Goal: Information Seeking & Learning: Learn about a topic

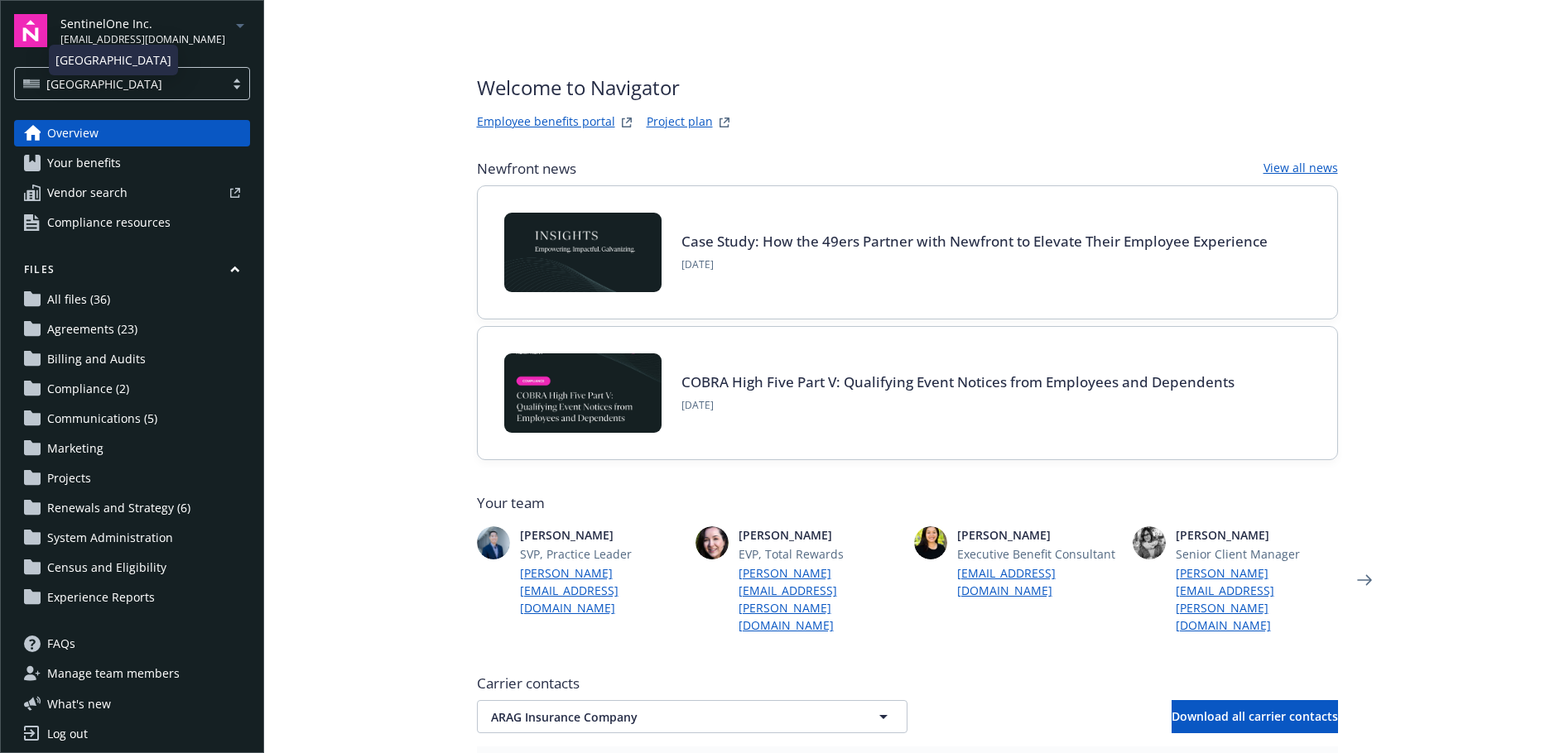
click at [150, 33] on span "kimily.phu@newfront.com" at bounding box center [142, 39] width 165 height 15
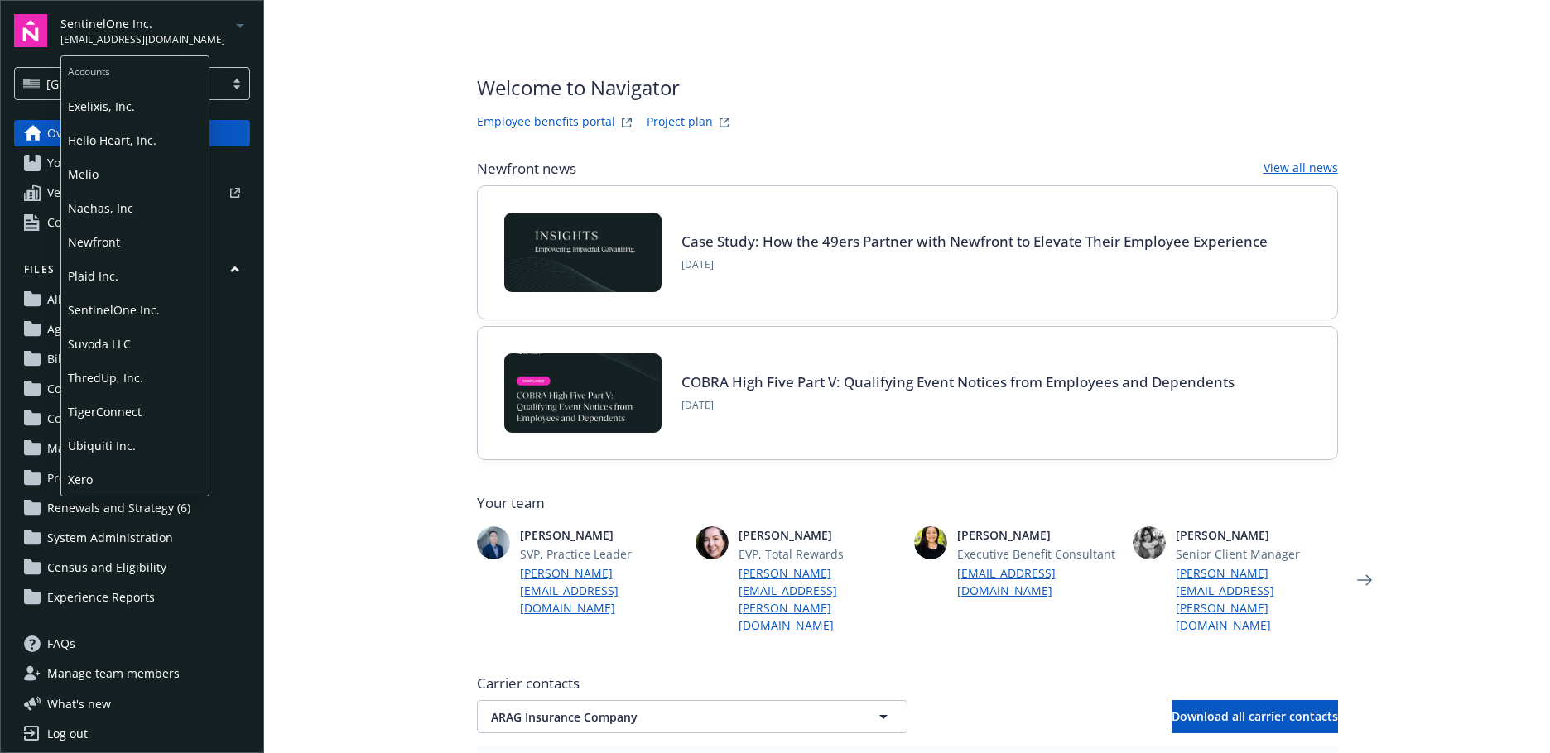
scroll to position [95, 0]
click at [100, 410] on span "TigerConnect" at bounding box center [135, 411] width 134 height 34
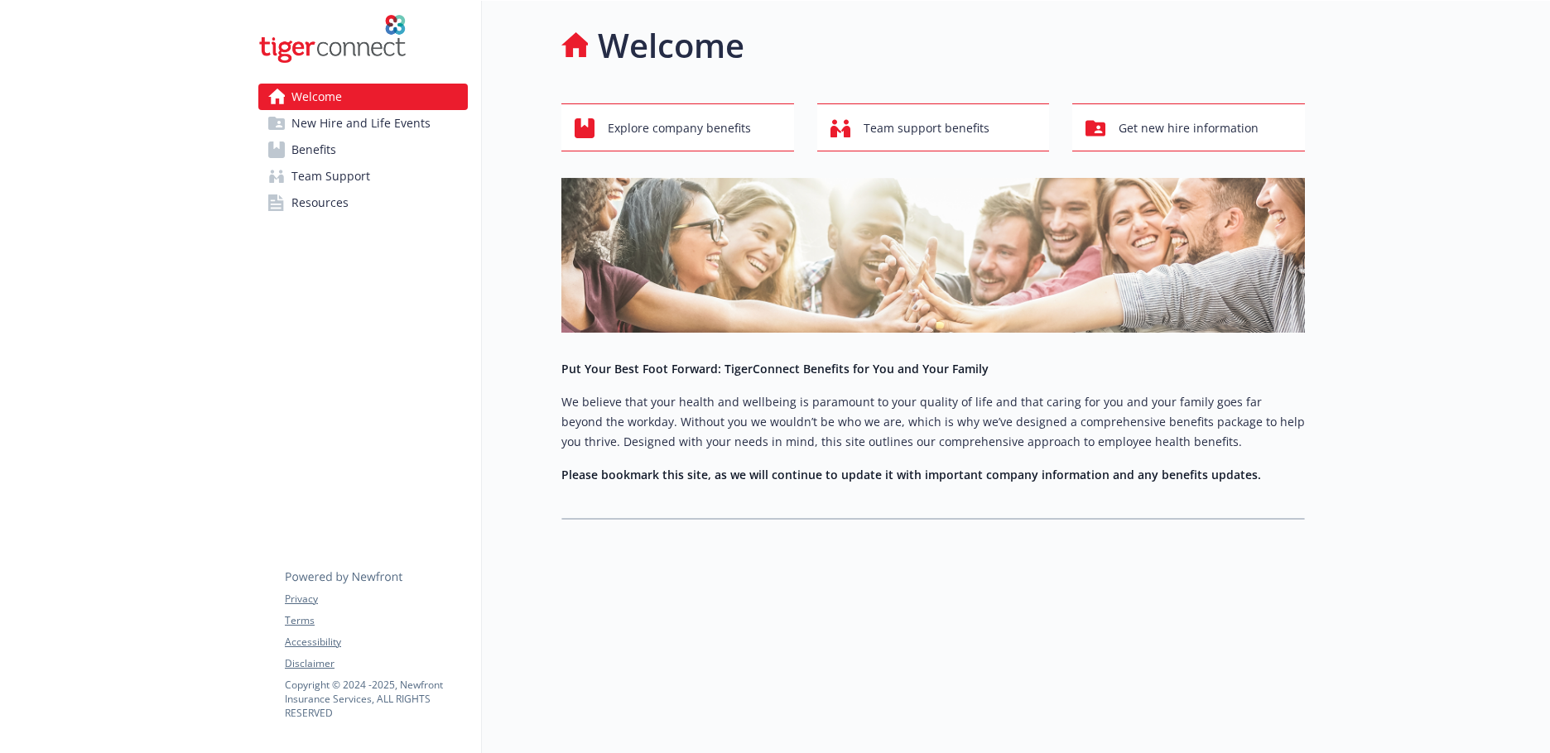
click at [347, 149] on link "Benefits" at bounding box center [362, 150] width 209 height 26
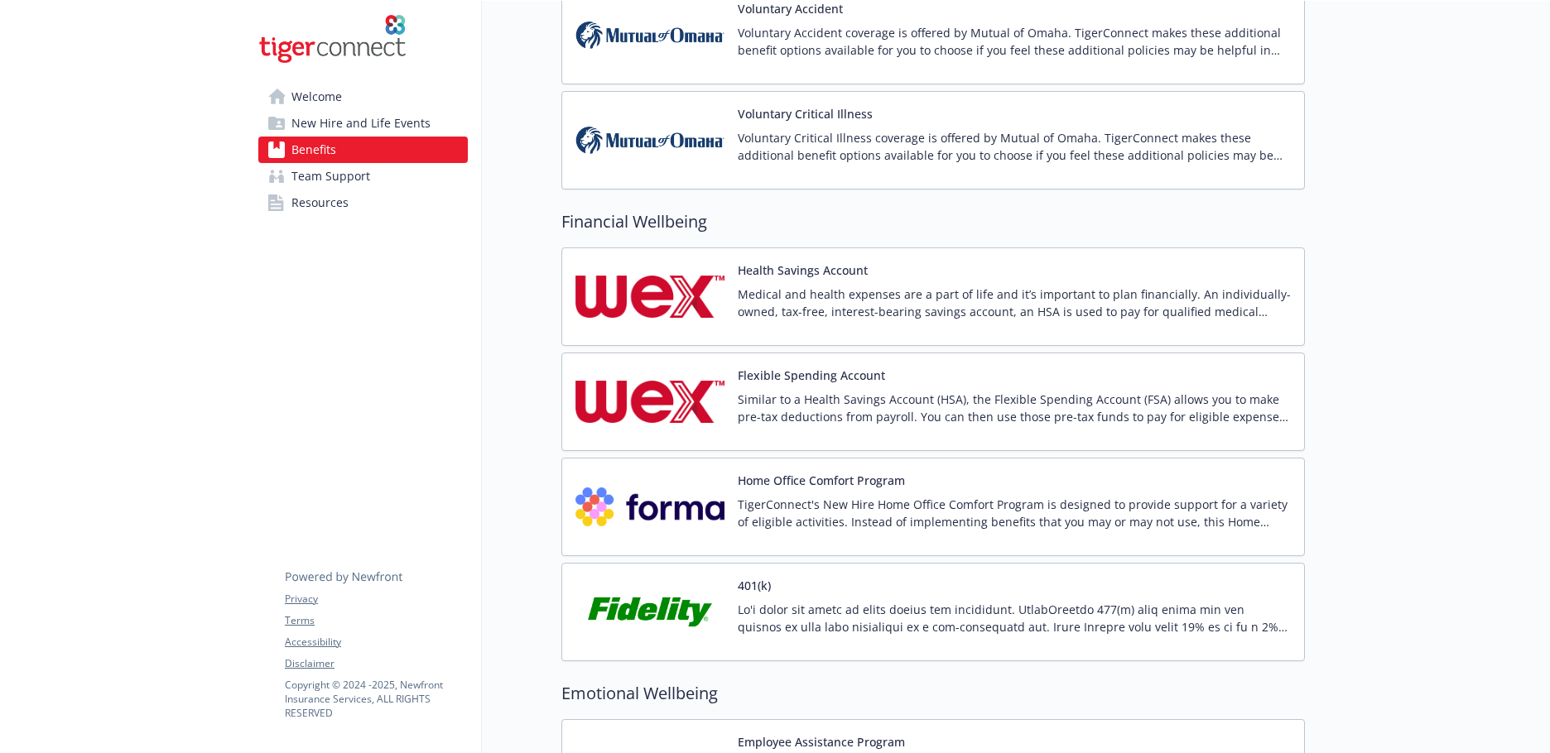
click at [814, 309] on p "Medical and health expenses are a part of life and it’s important to plan finan…" at bounding box center [1014, 303] width 553 height 35
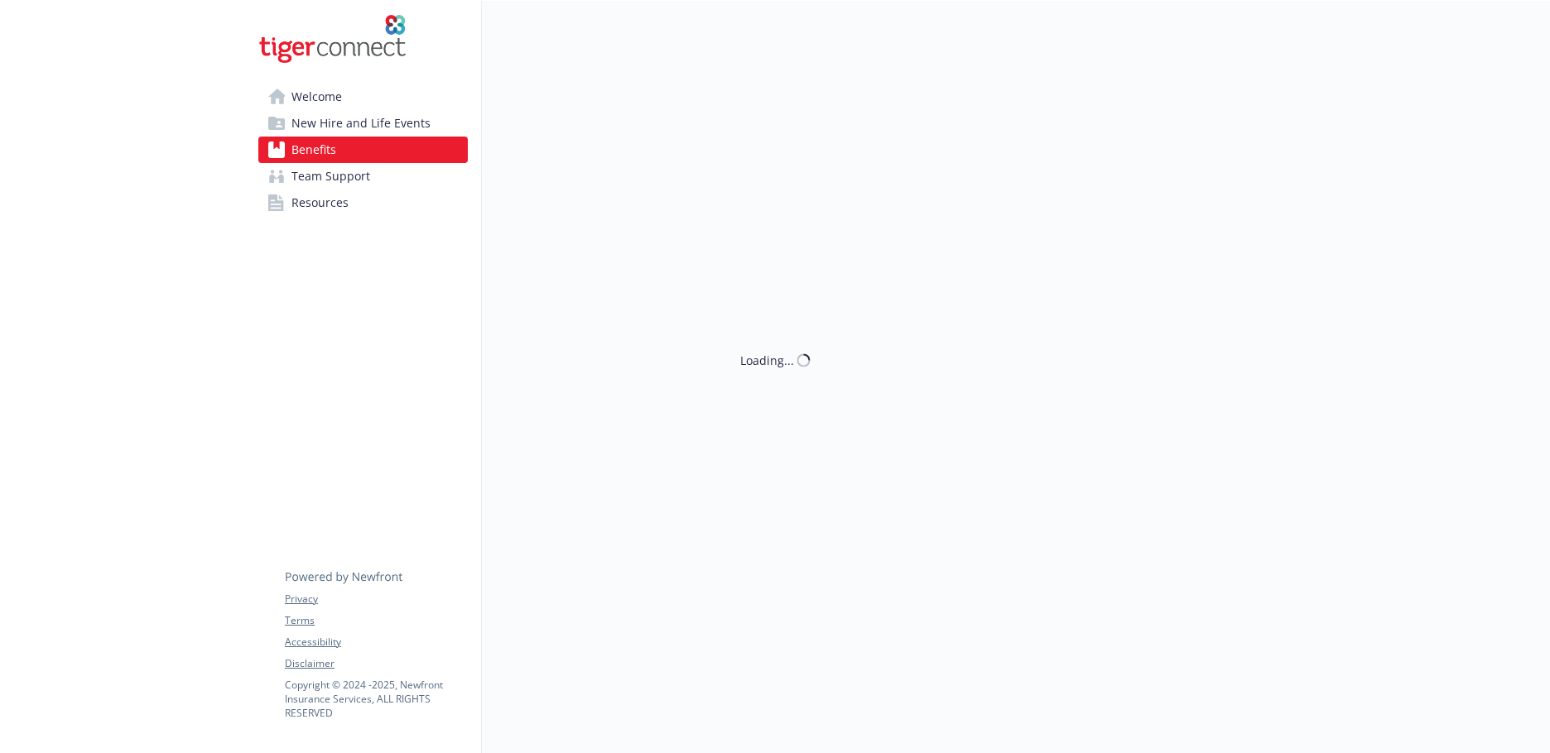
scroll to position [1821, 0]
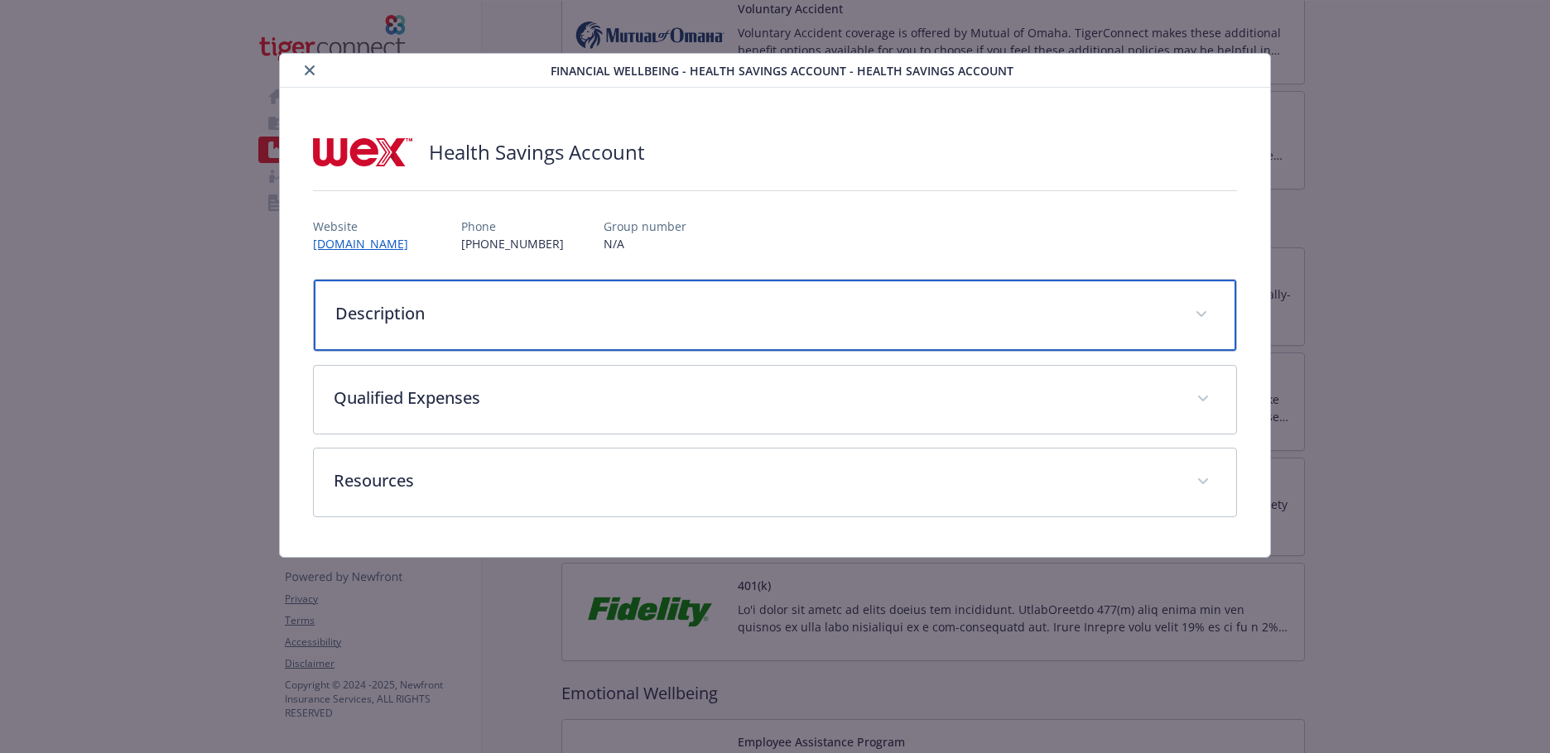
click at [411, 309] on p "Description" at bounding box center [755, 313] width 840 height 25
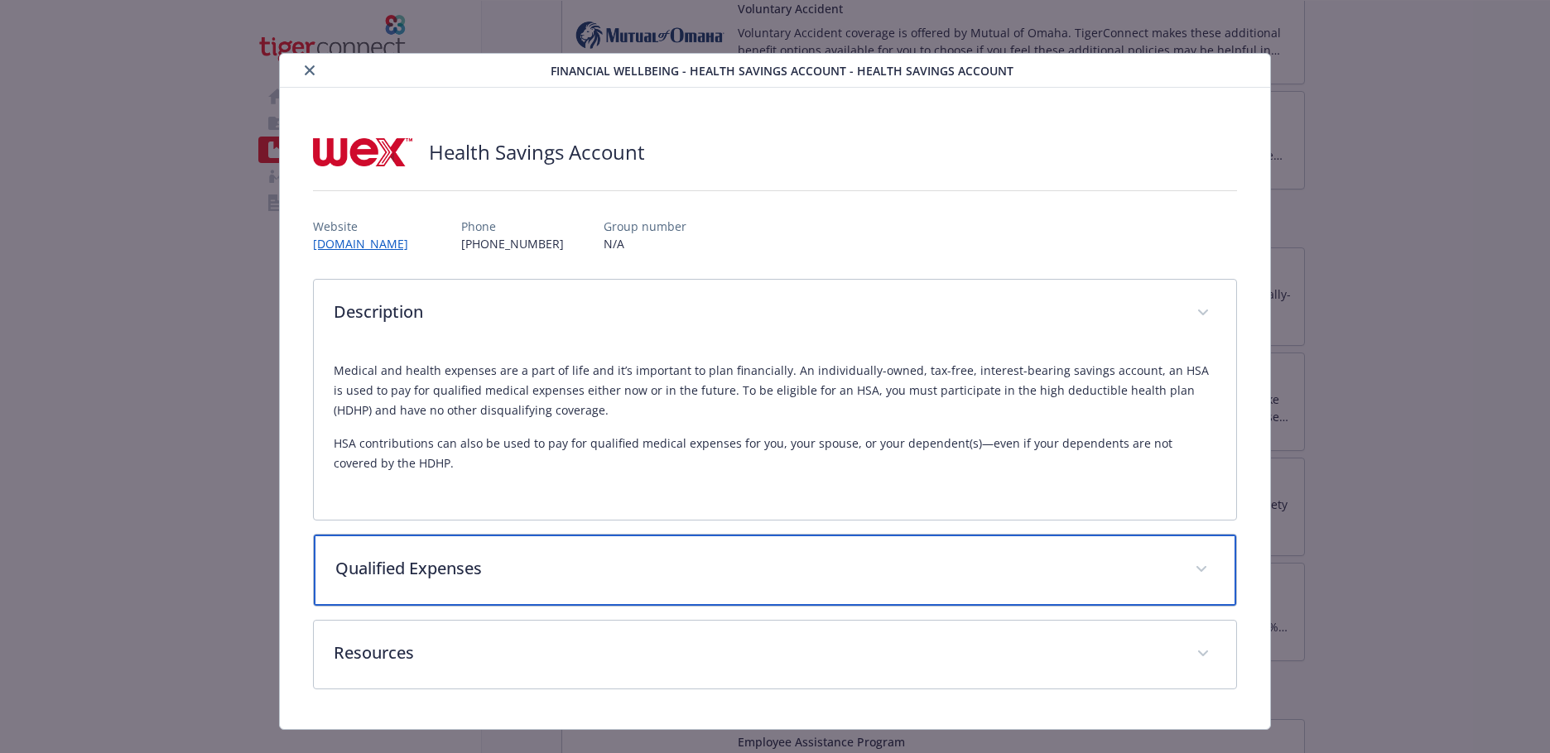
click at [498, 592] on div "Qualified Expenses" at bounding box center [775, 570] width 922 height 71
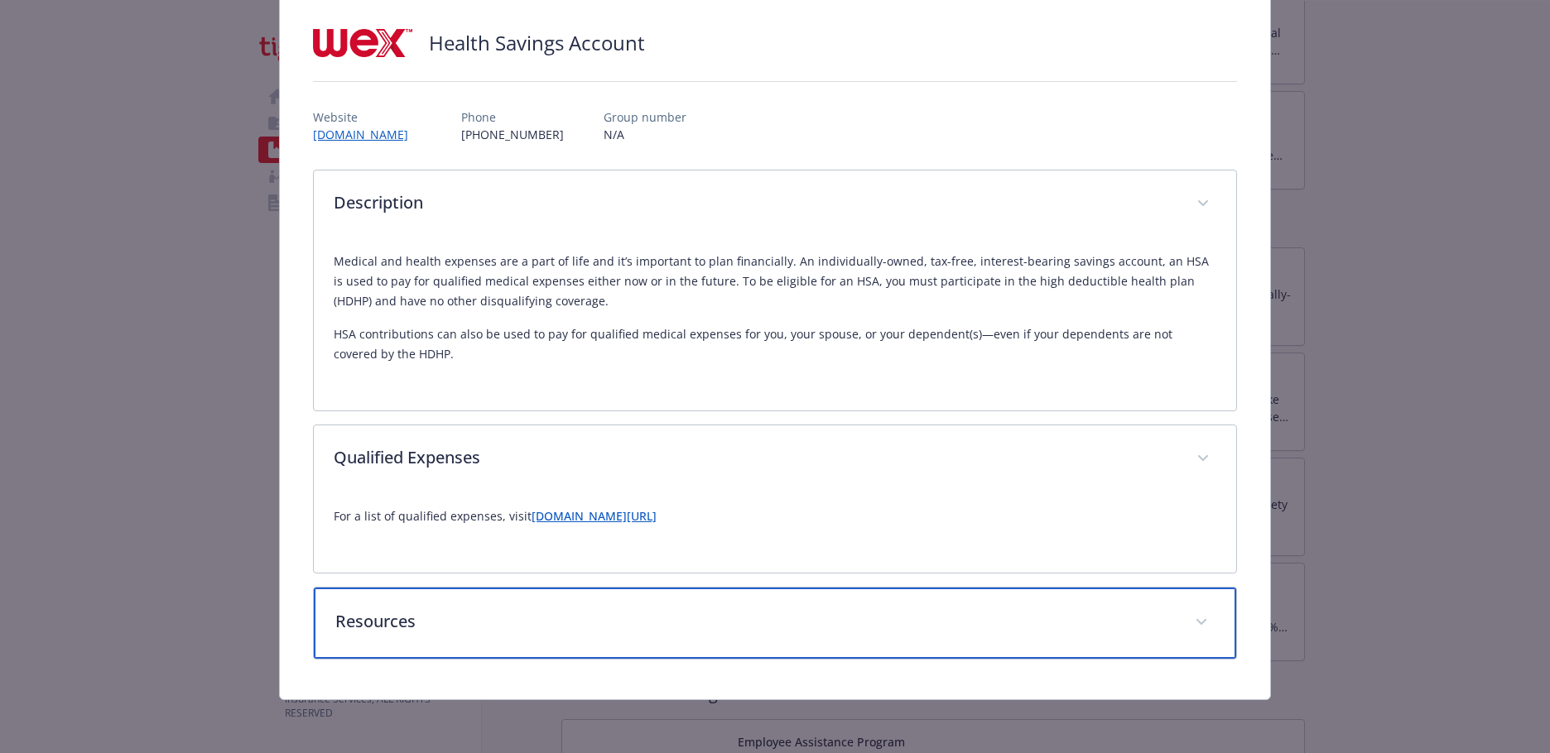
click at [429, 644] on div "Resources" at bounding box center [775, 623] width 922 height 71
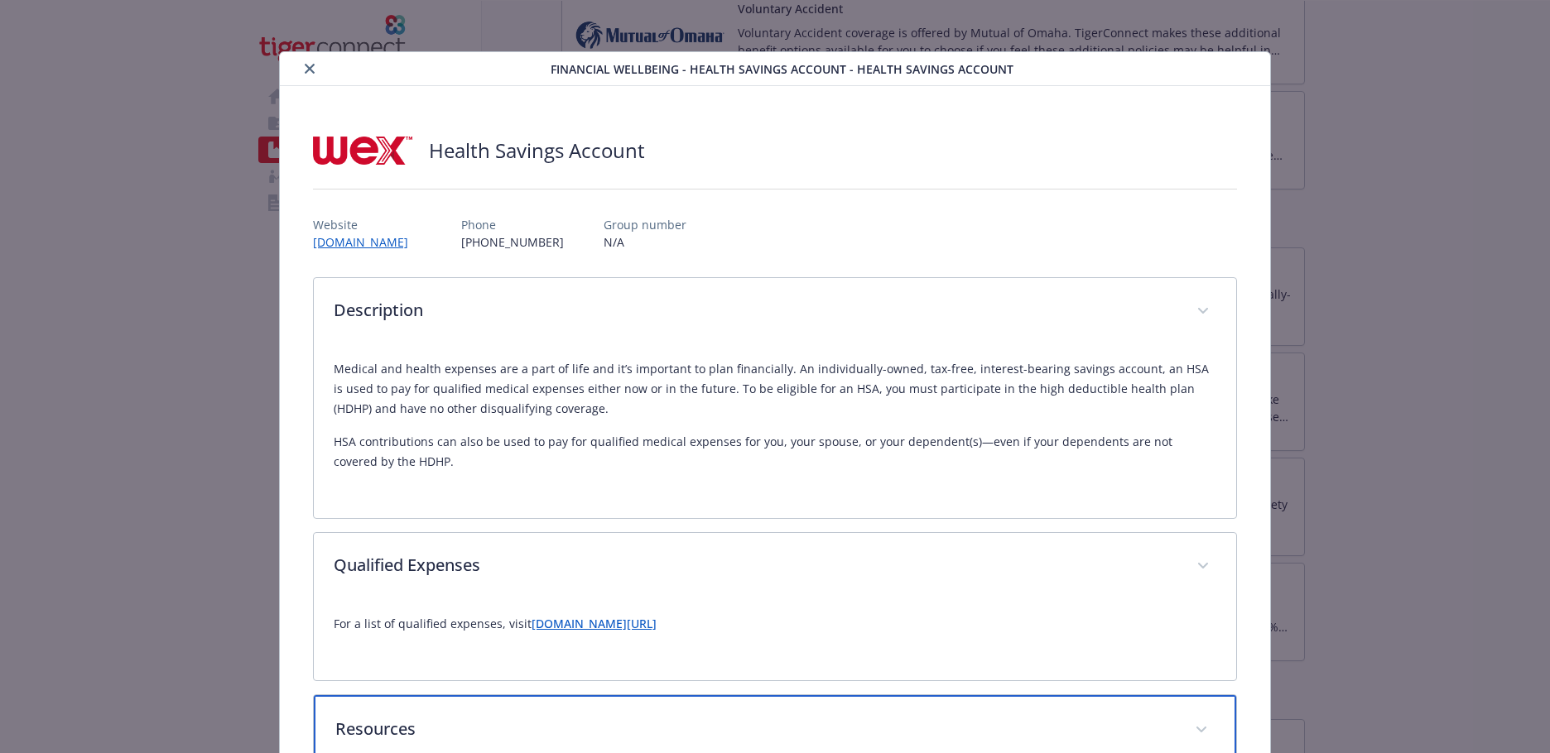
scroll to position [0, 0]
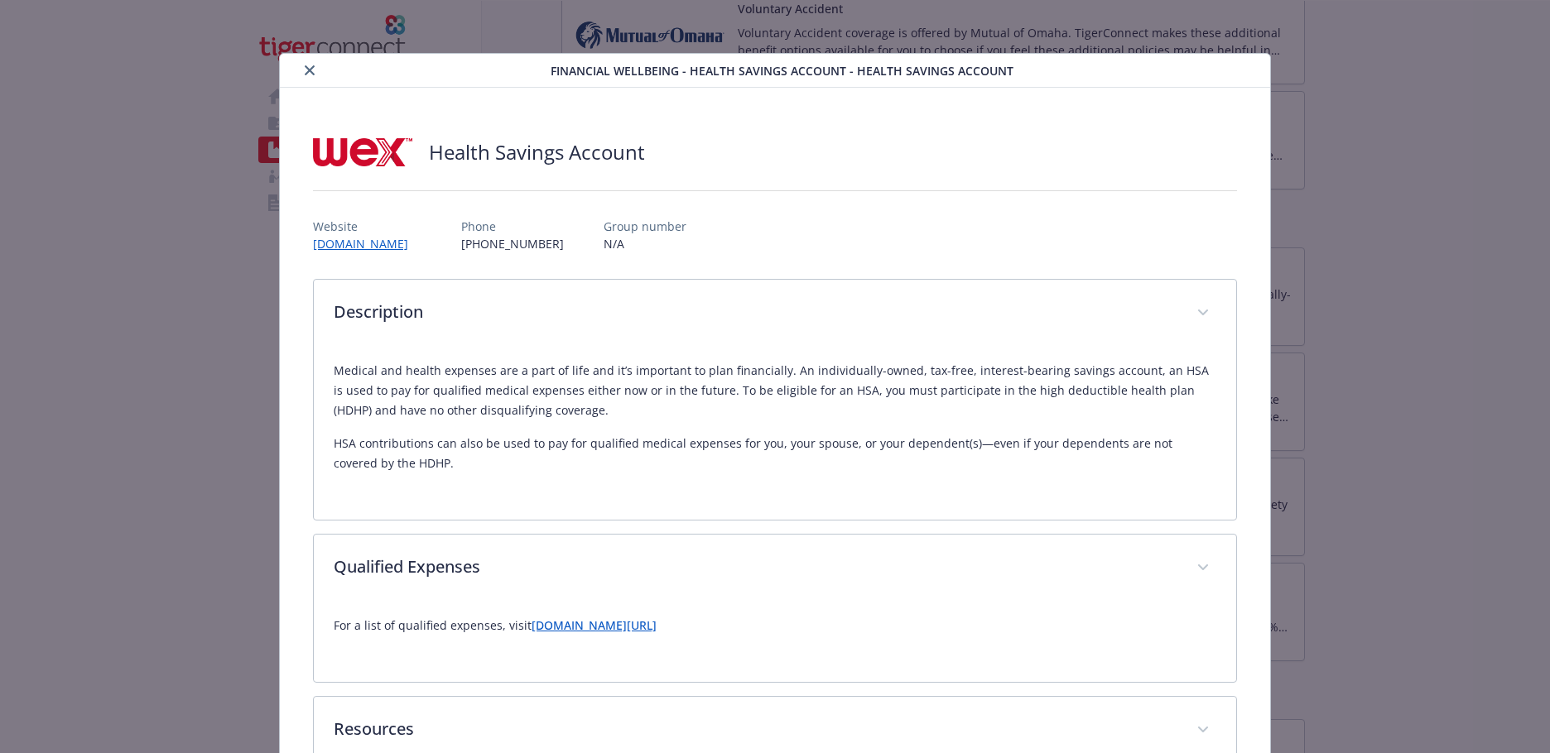
click at [300, 70] on button "close" at bounding box center [310, 70] width 20 height 20
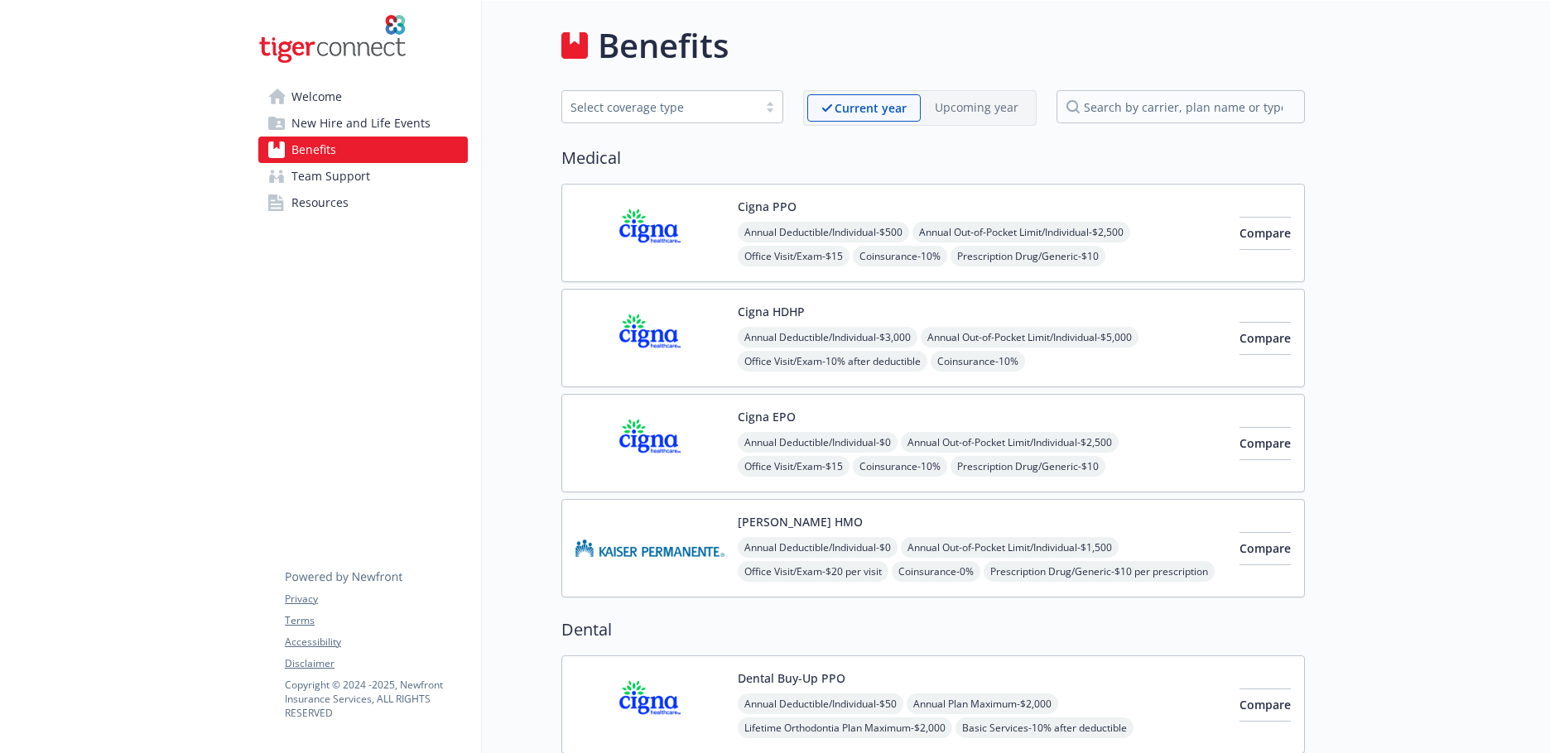
click at [722, 333] on img at bounding box center [649, 338] width 149 height 70
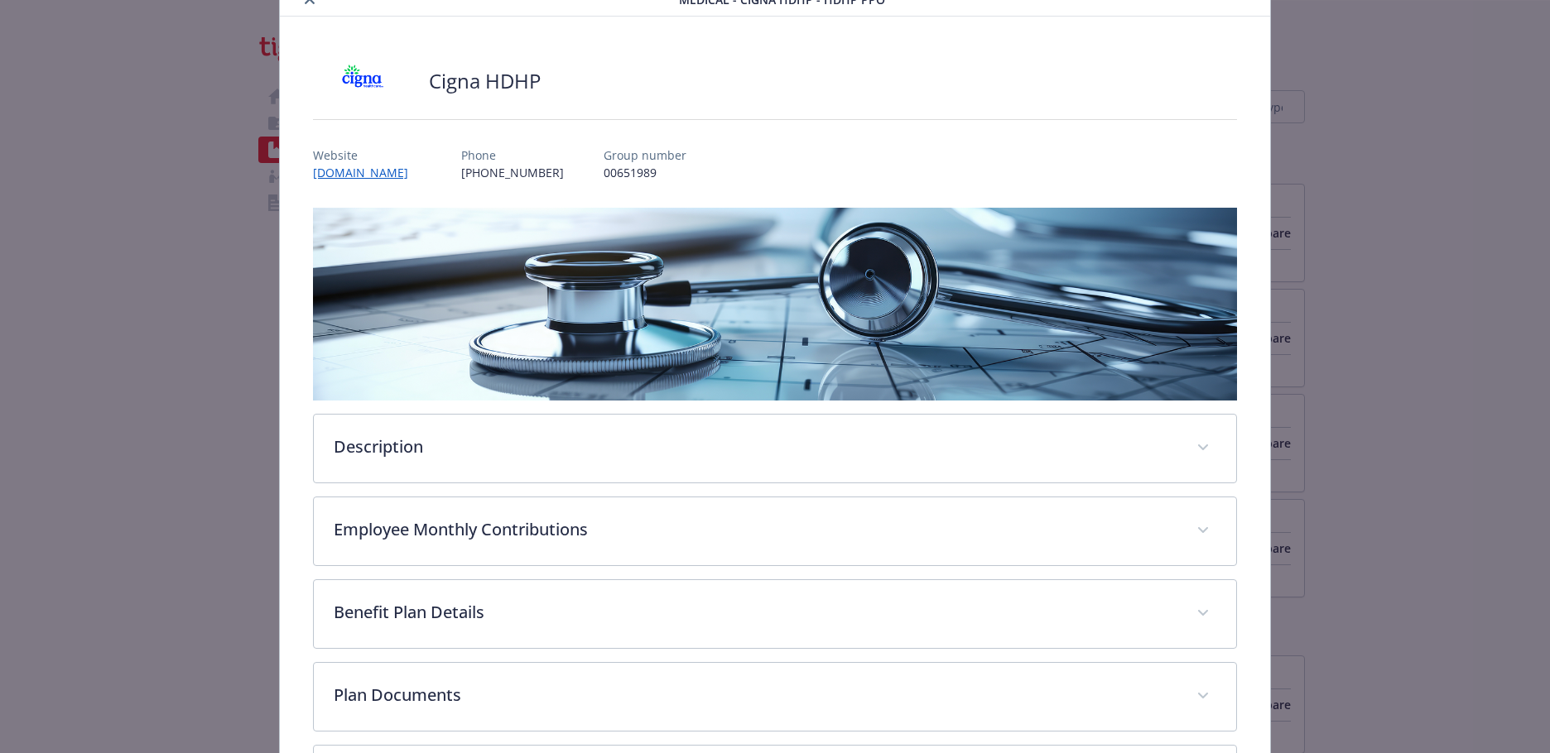
scroll to position [224, 0]
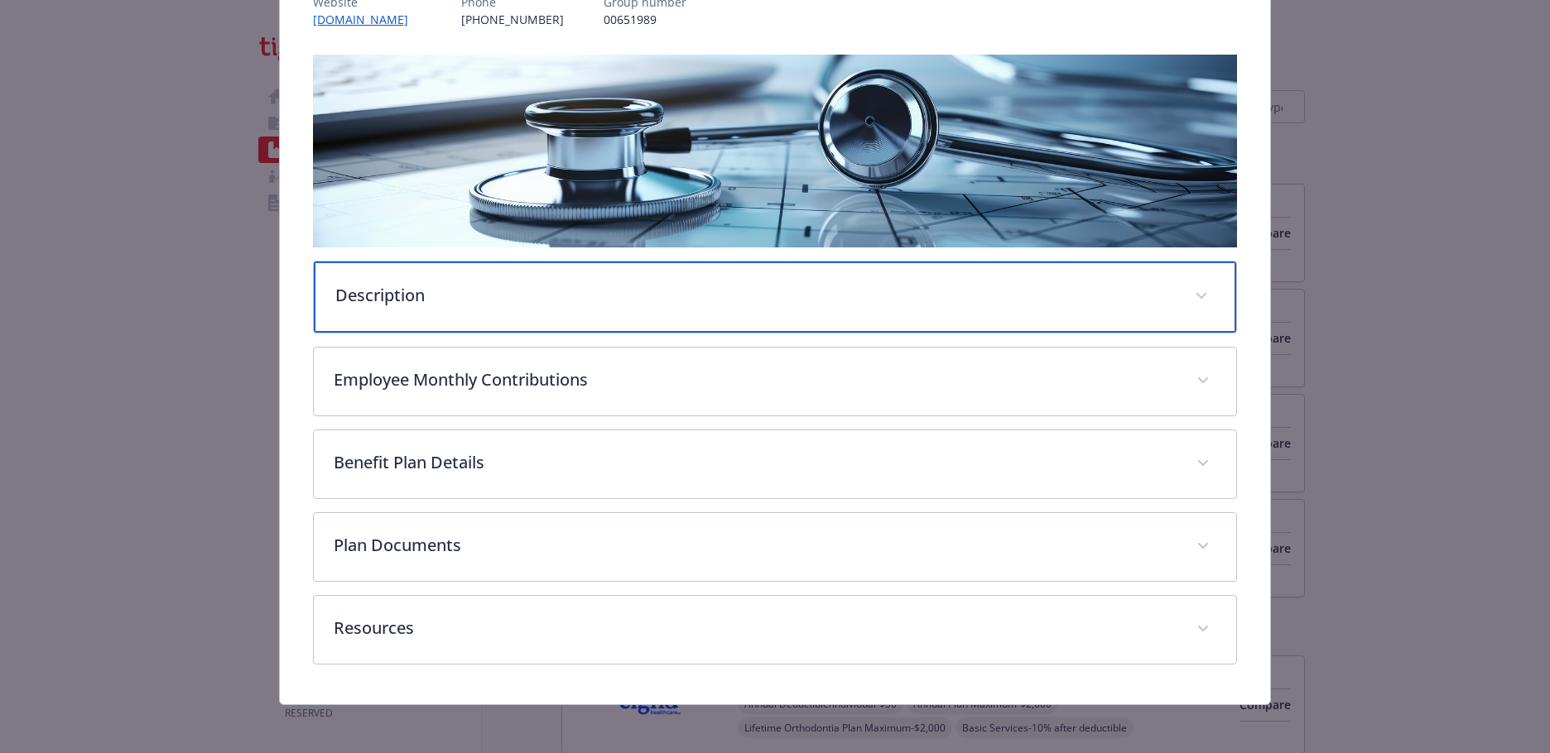
click at [391, 308] on div "Description" at bounding box center [775, 297] width 922 height 71
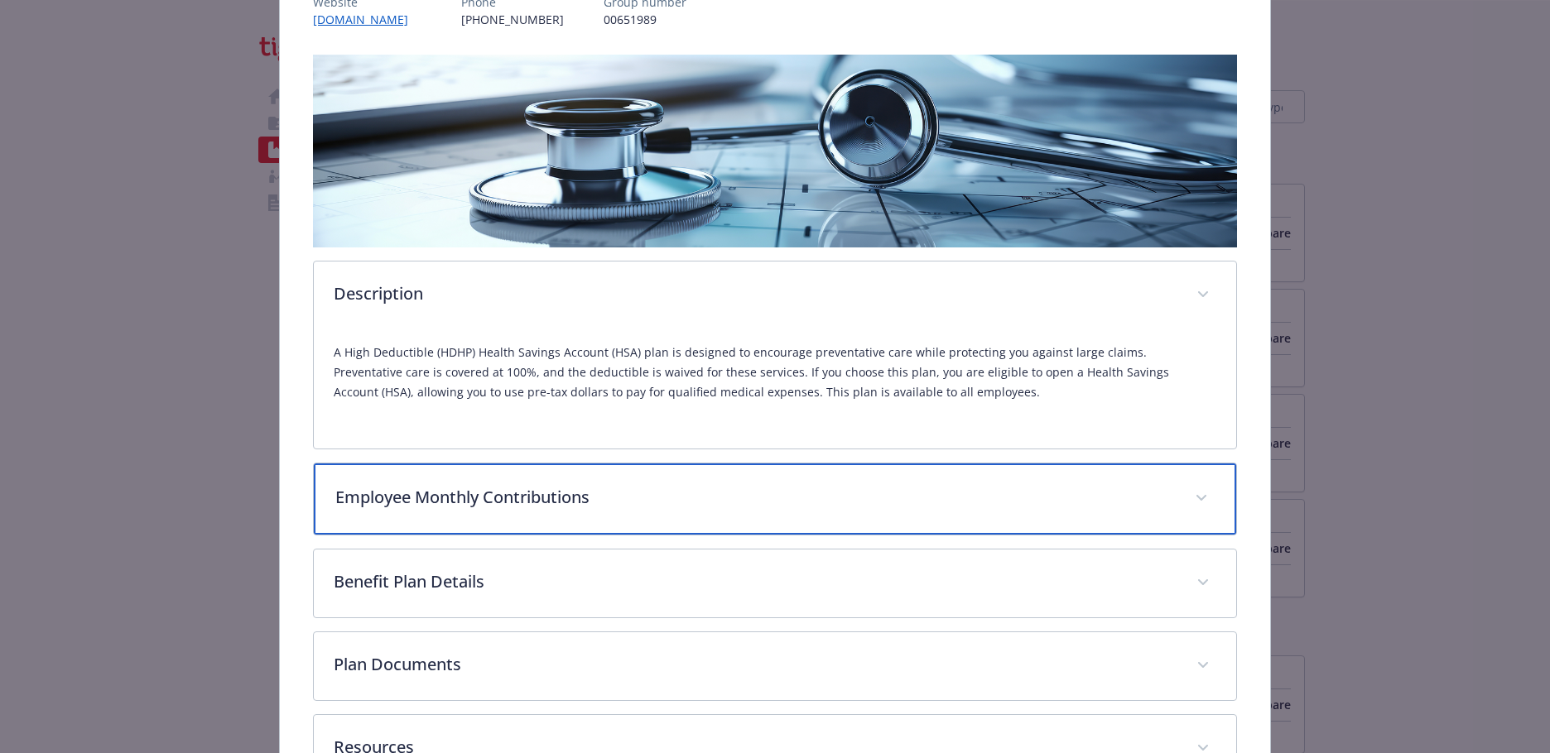
click at [575, 499] on p "Employee Monthly Contributions" at bounding box center [755, 497] width 840 height 25
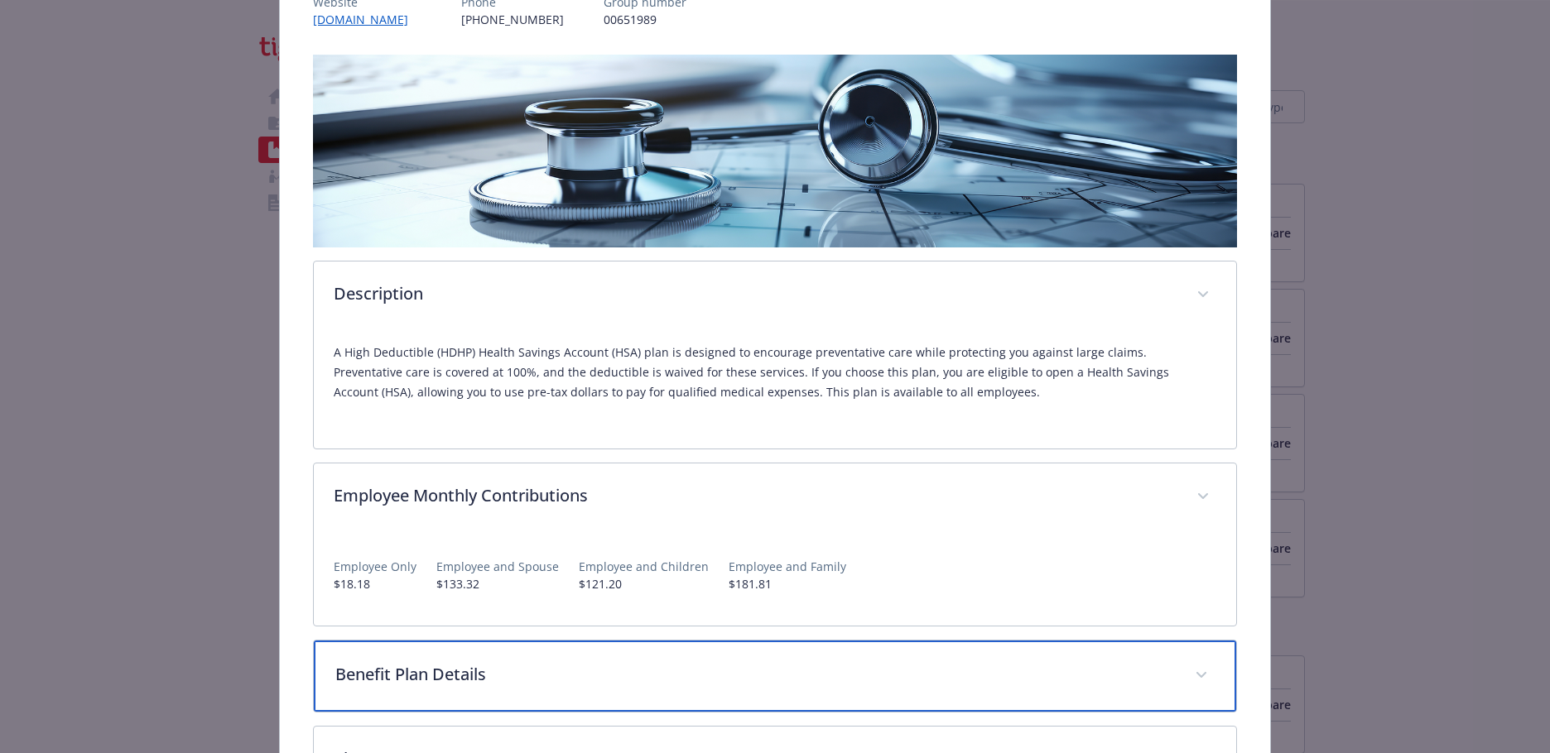
click at [479, 672] on p "Benefit Plan Details" at bounding box center [755, 674] width 840 height 25
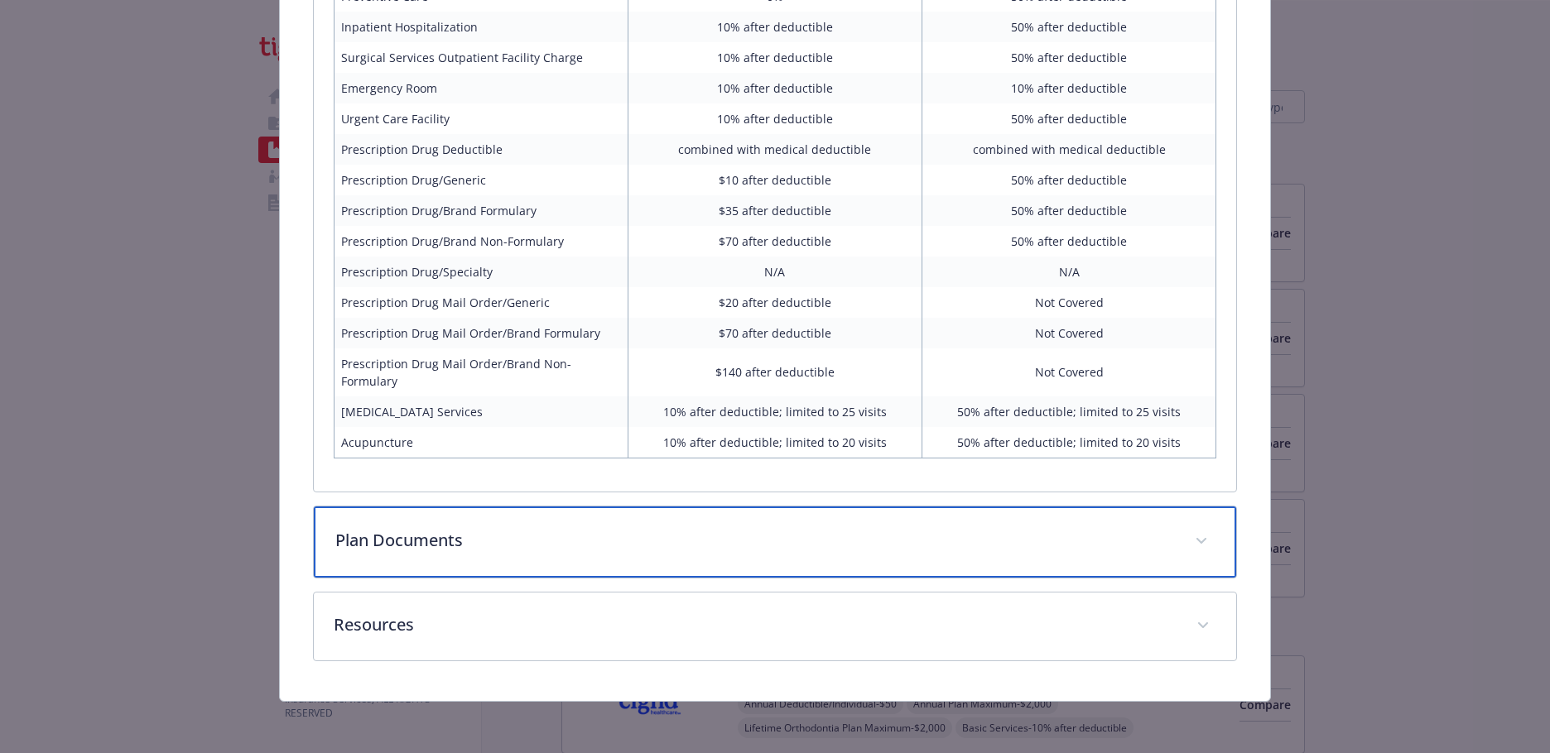
click at [490, 537] on p "Plan Documents" at bounding box center [755, 540] width 840 height 25
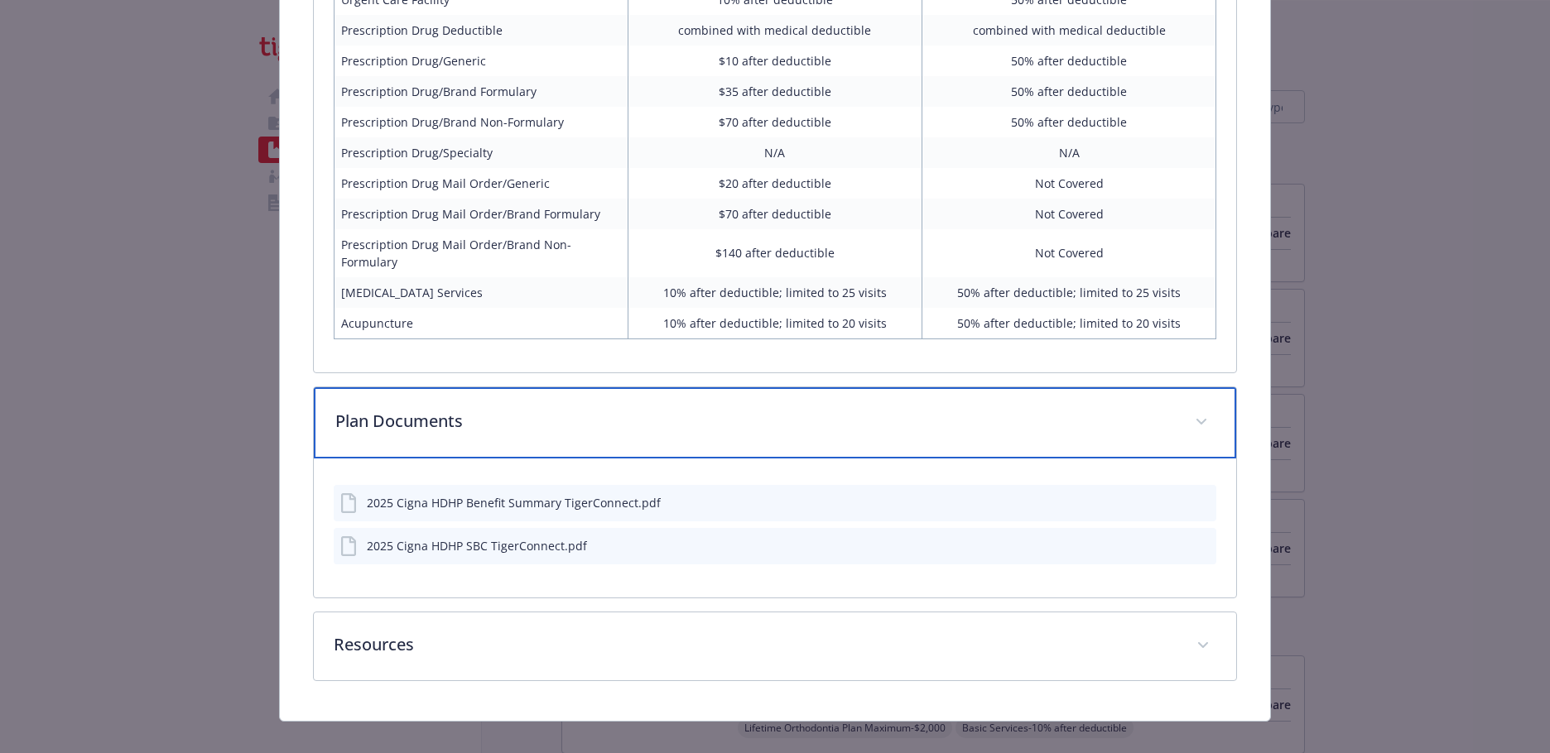
scroll to position [1417, 0]
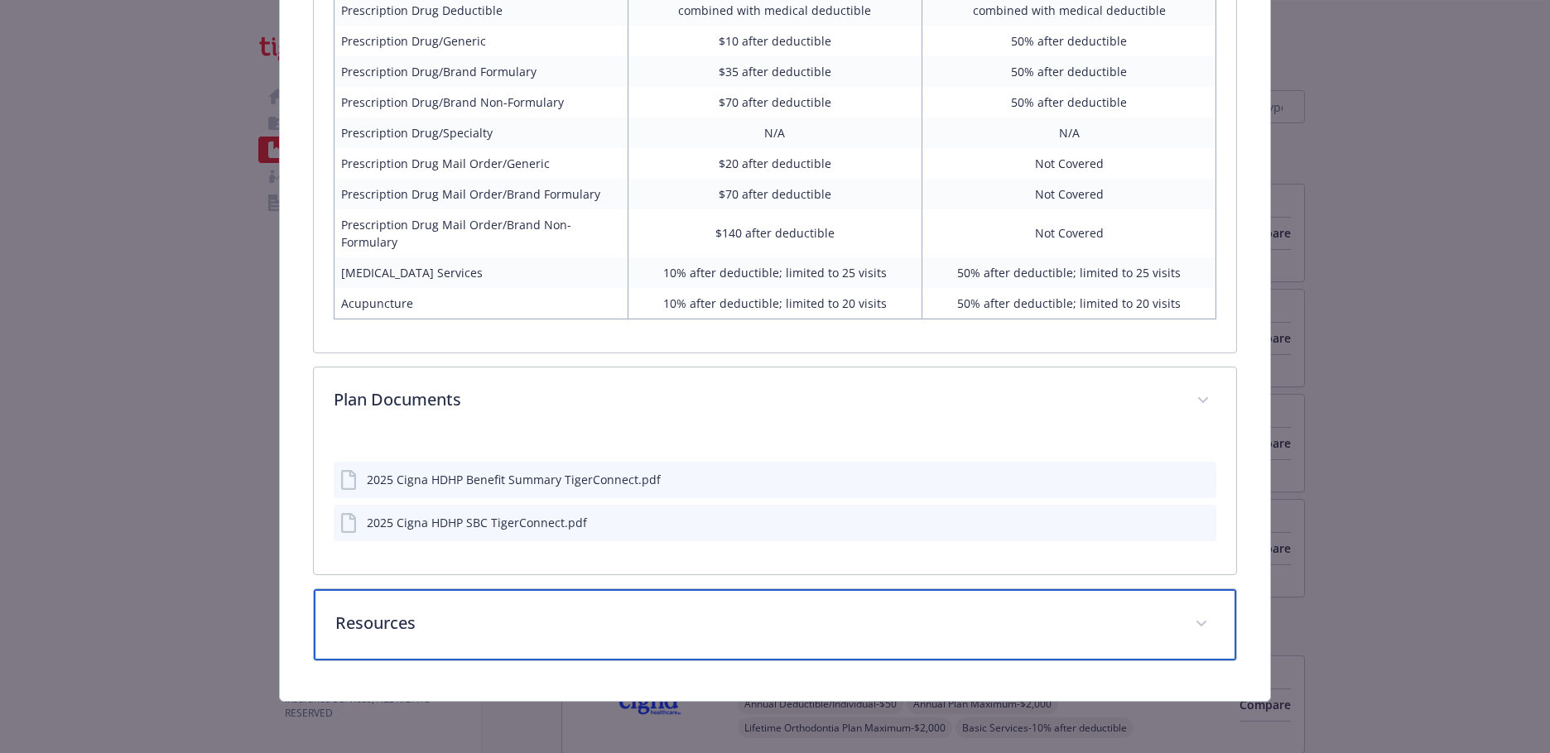
click at [432, 623] on p "Resources" at bounding box center [755, 623] width 840 height 25
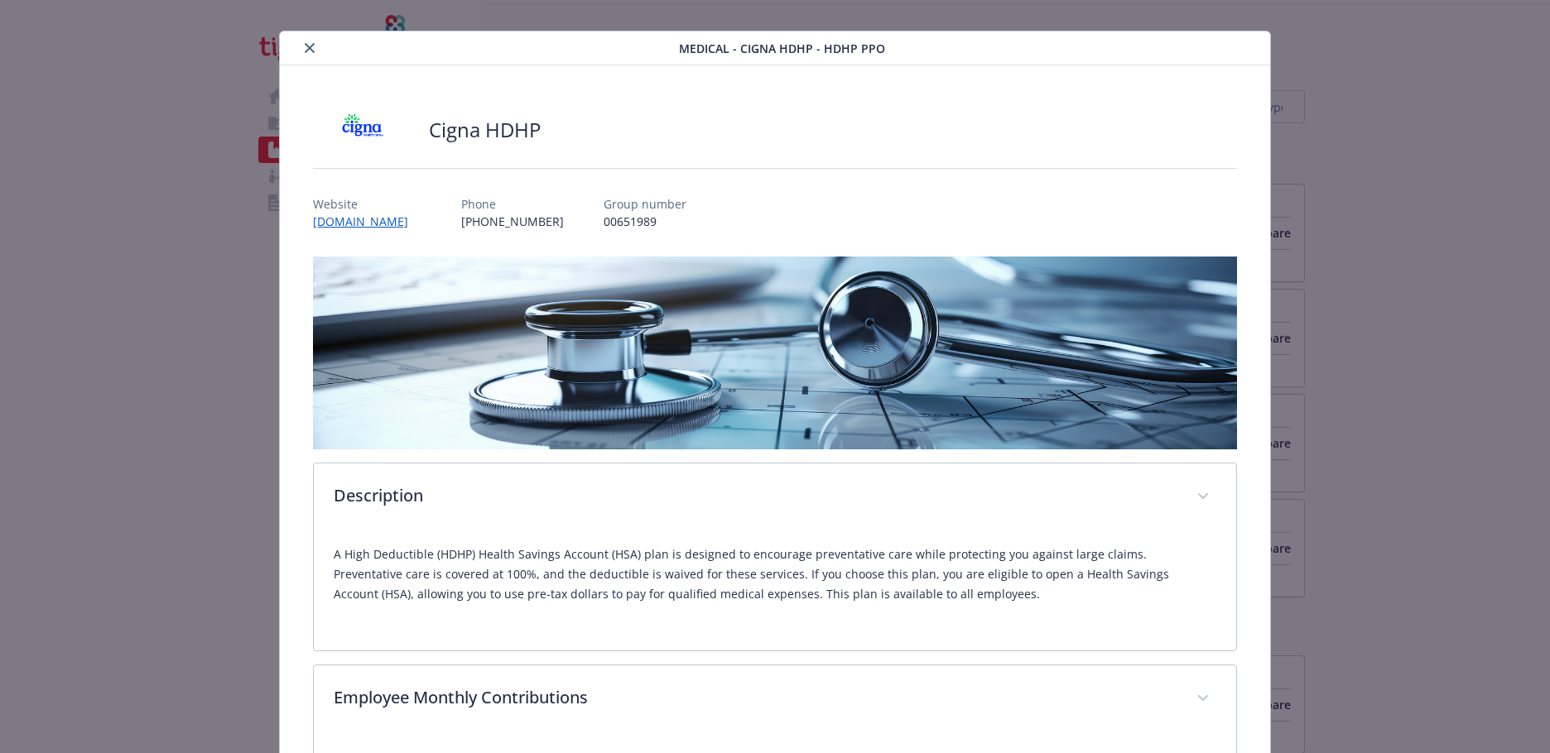
scroll to position [0, 0]
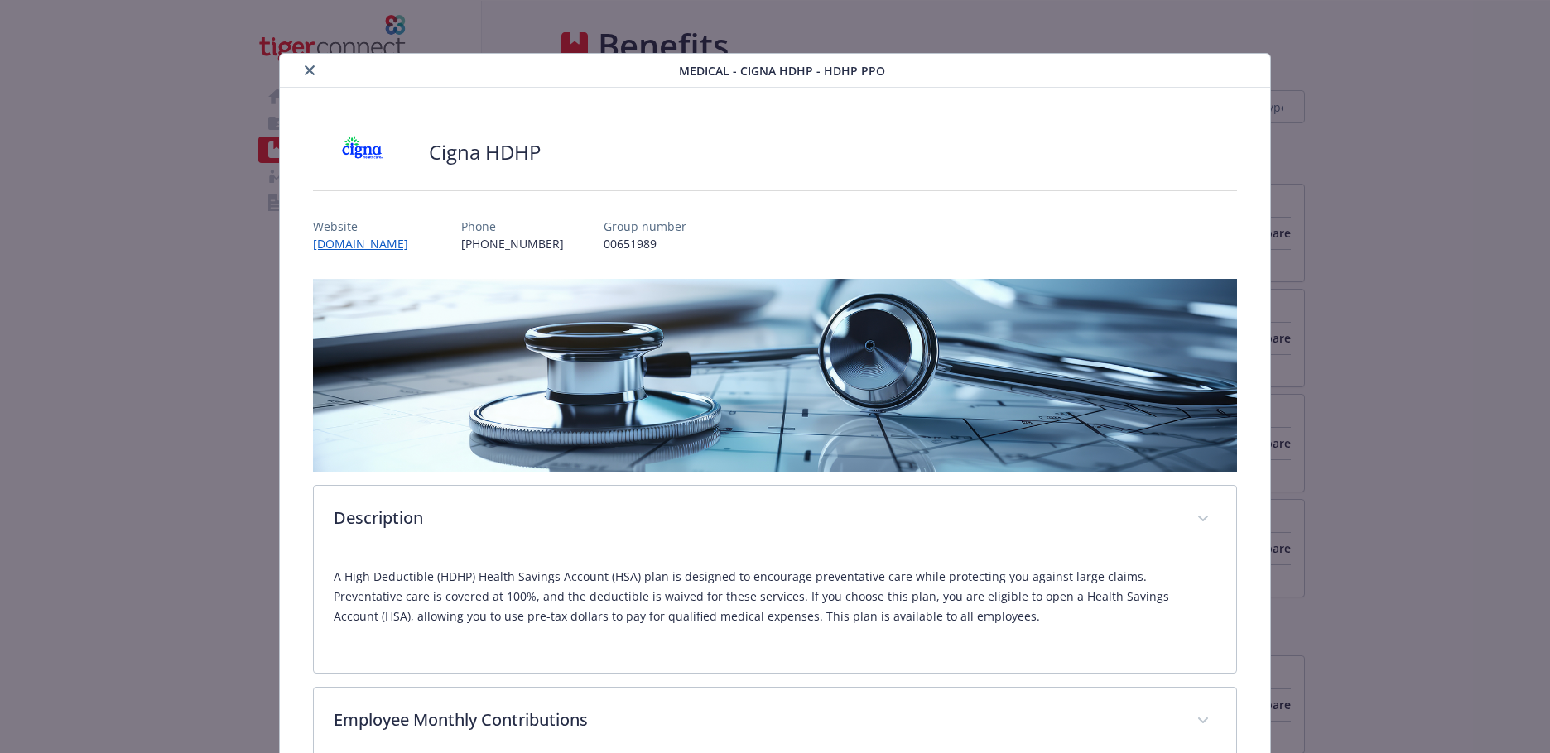
click at [317, 76] on div "details for plan Medical - Cigna HDHP - HDHP PPO" at bounding box center [482, 70] width 392 height 20
click at [314, 75] on button "close" at bounding box center [310, 70] width 20 height 20
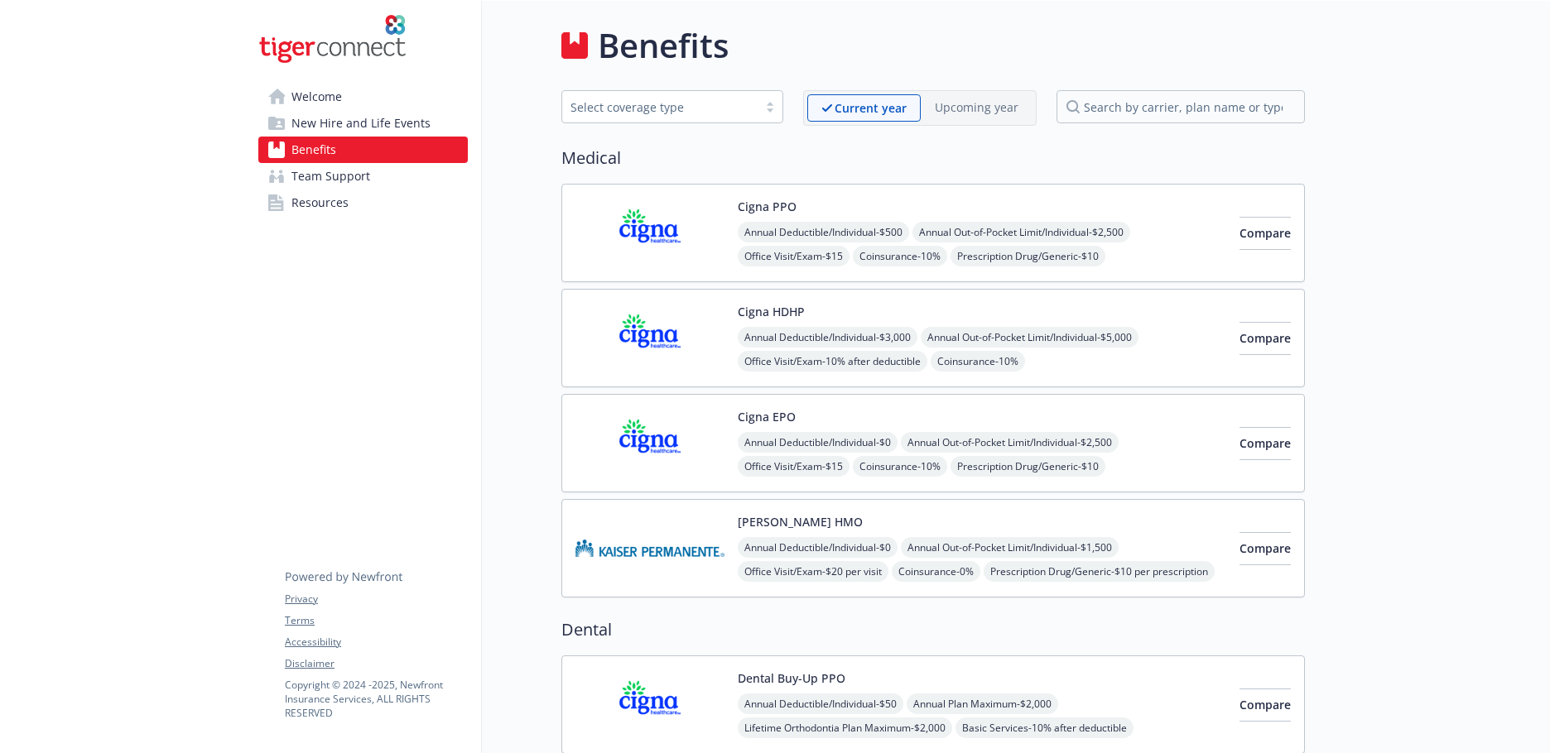
click at [325, 180] on span "Team Support" at bounding box center [330, 176] width 79 height 26
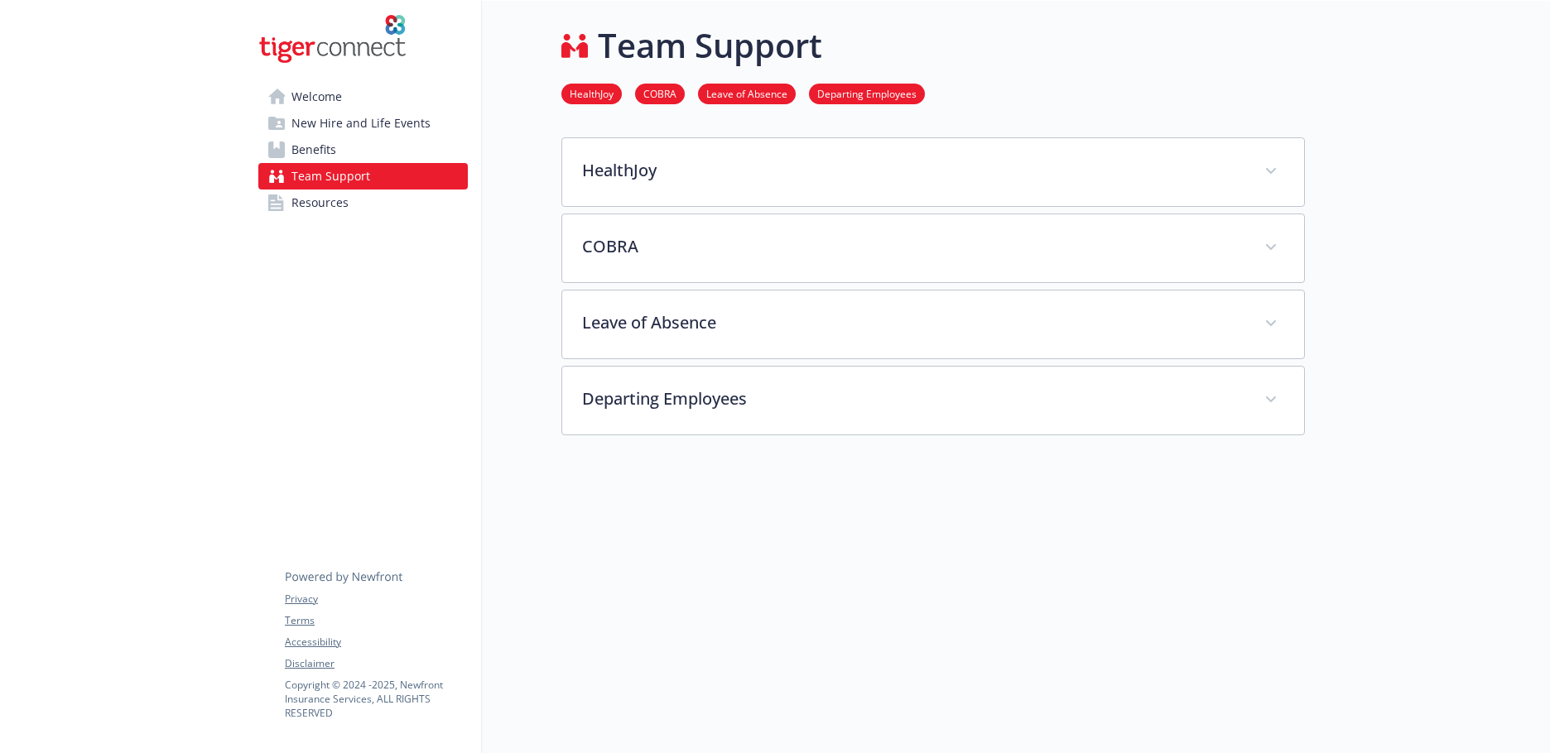
click at [332, 199] on span "Resources" at bounding box center [319, 203] width 57 height 26
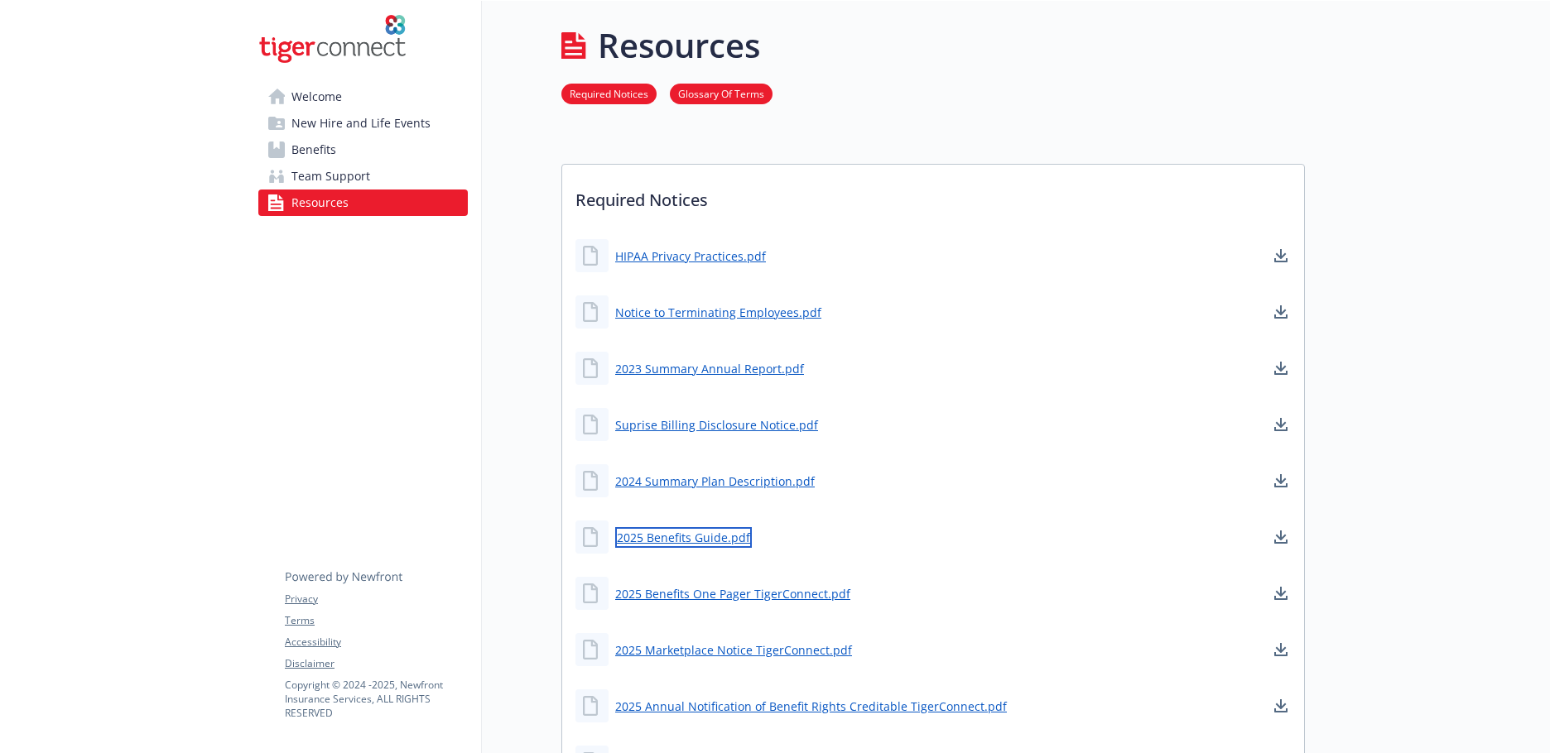
click at [679, 537] on link "2025 Benefits Guide.pdf" at bounding box center [683, 537] width 137 height 21
